Goal: Information Seeking & Learning: Learn about a topic

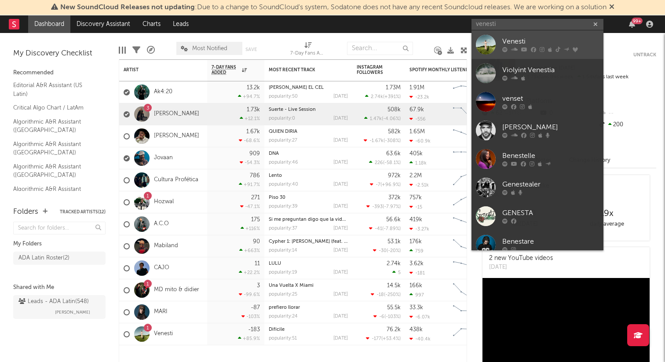
type input "venesti"
click at [528, 42] on div "Venesti" at bounding box center [550, 42] width 97 height 11
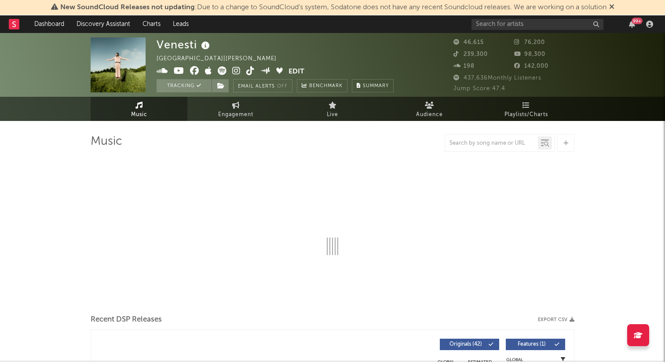
select select "6m"
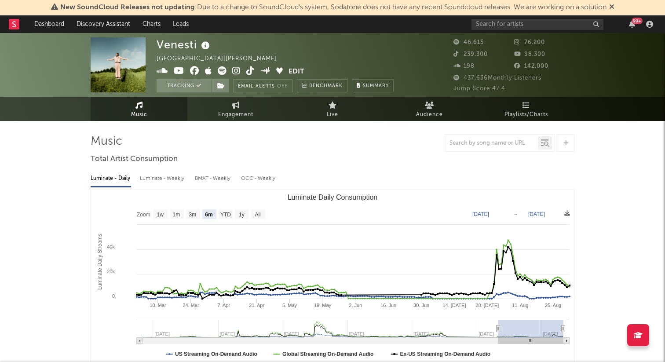
click at [502, 88] on span "Jump Score: 47.4" at bounding box center [480, 89] width 52 height 6
click at [227, 109] on link "Engagement" at bounding box center [235, 109] width 97 height 24
select select "1w"
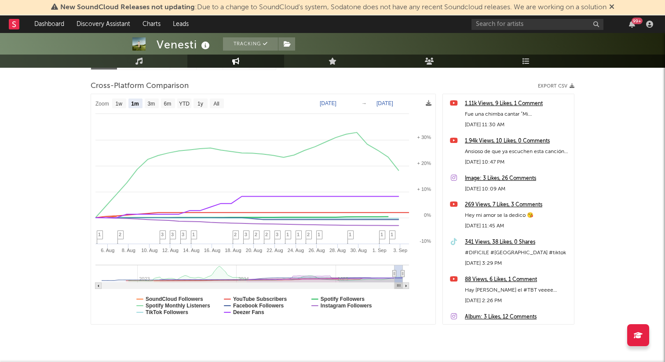
scroll to position [106, 0]
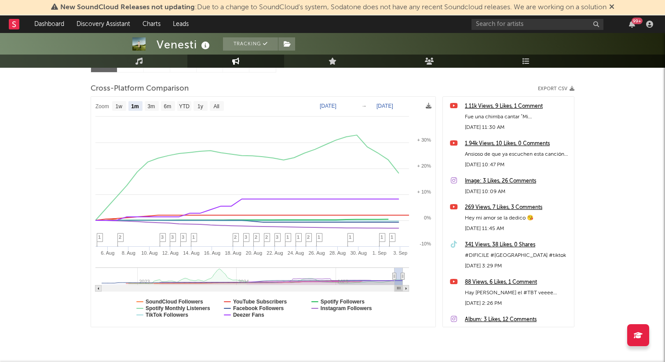
click at [375, 105] on rect at bounding box center [263, 212] width 344 height 230
click at [217, 105] on text "All" at bounding box center [216, 106] width 6 height 6
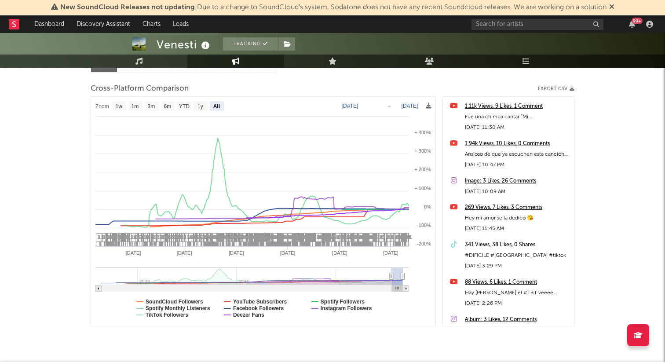
select select "All"
type input "[DATE]"
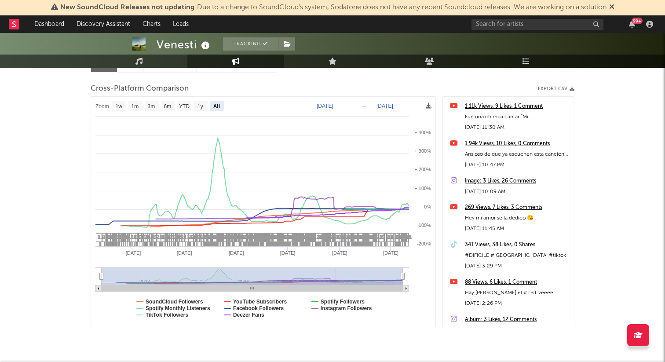
select select "All"
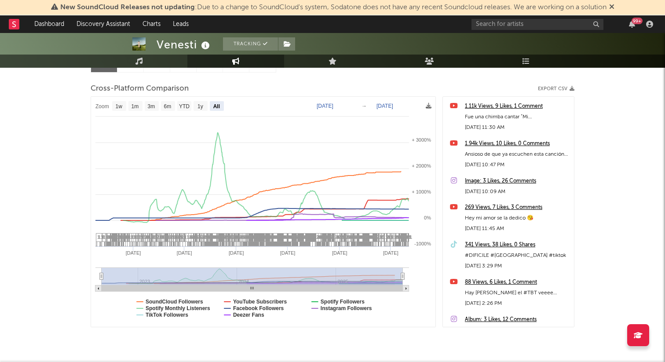
click at [24, 214] on div "Venesti Tracking [GEOGRAPHIC_DATA] | [PERSON_NAME] latino Edit Tracking Email A…" at bounding box center [332, 158] width 665 height 462
